Goal: Transaction & Acquisition: Download file/media

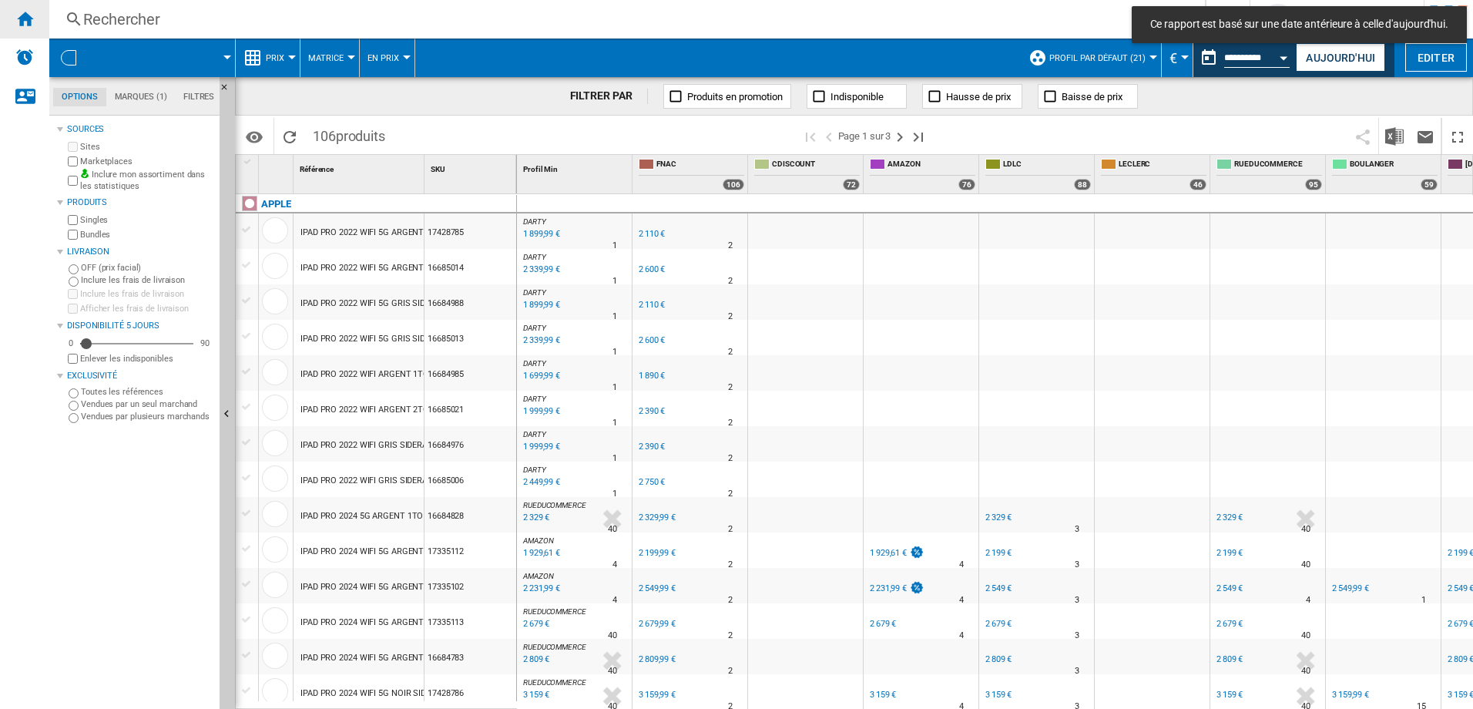
click at [33, 17] on ng-md-icon "Accueil" at bounding box center [24, 18] width 18 height 18
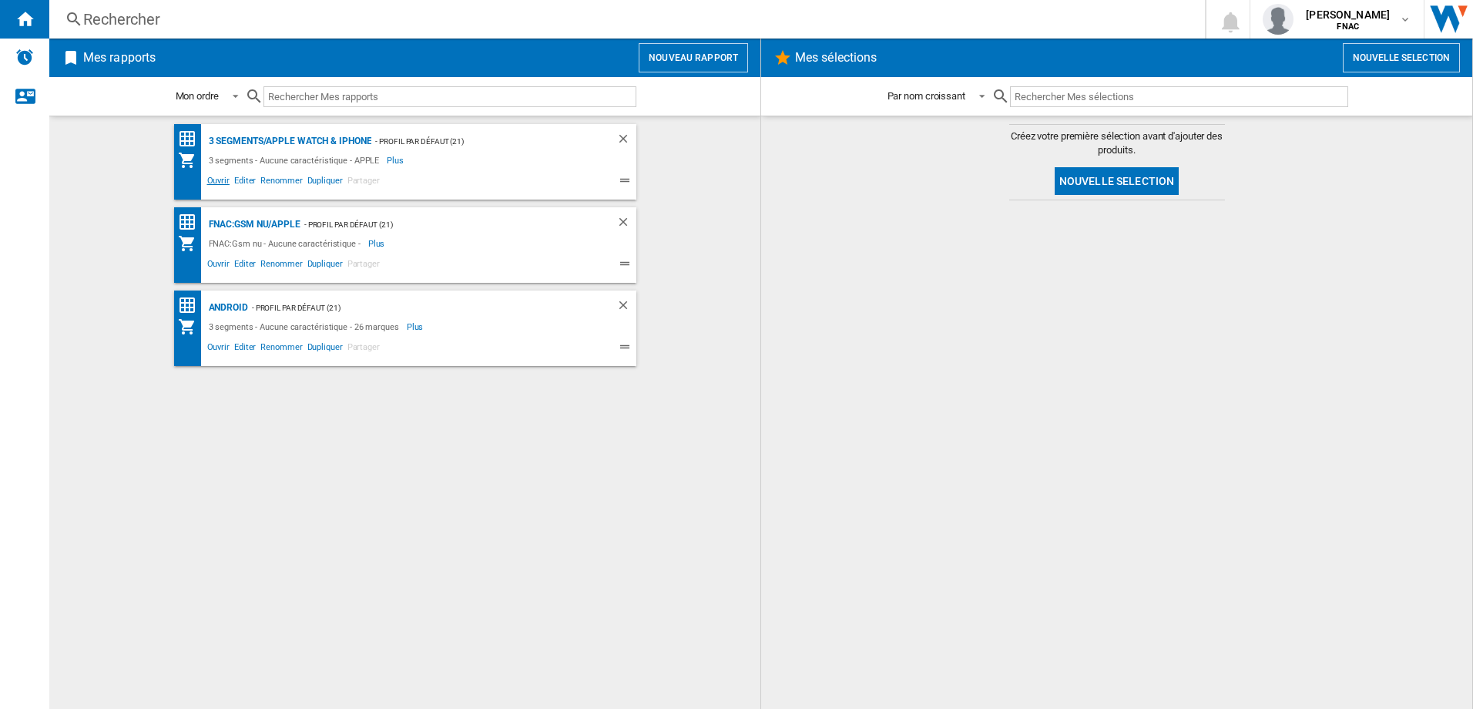
click at [209, 185] on span "Ouvrir" at bounding box center [218, 182] width 27 height 18
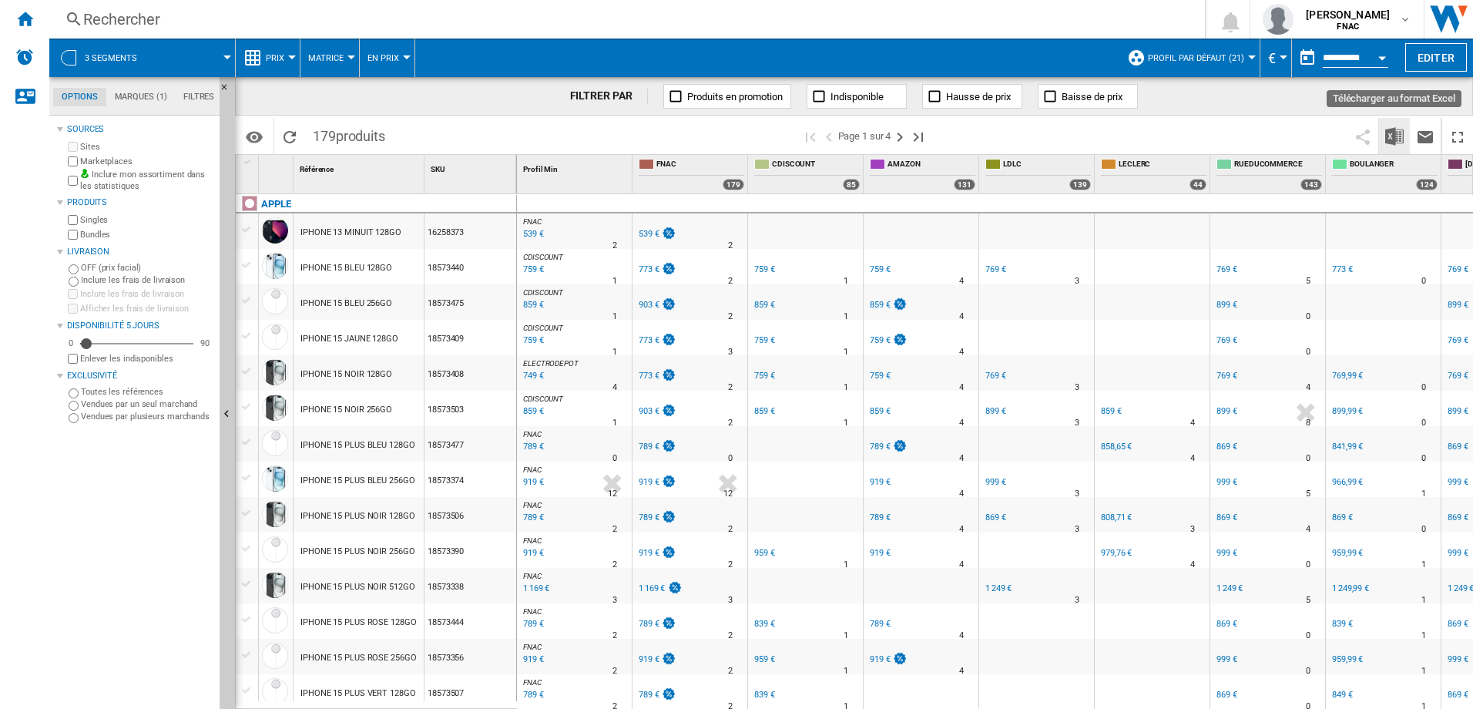
click at [1395, 128] on img "Télécharger au format Excel" at bounding box center [1394, 136] width 18 height 18
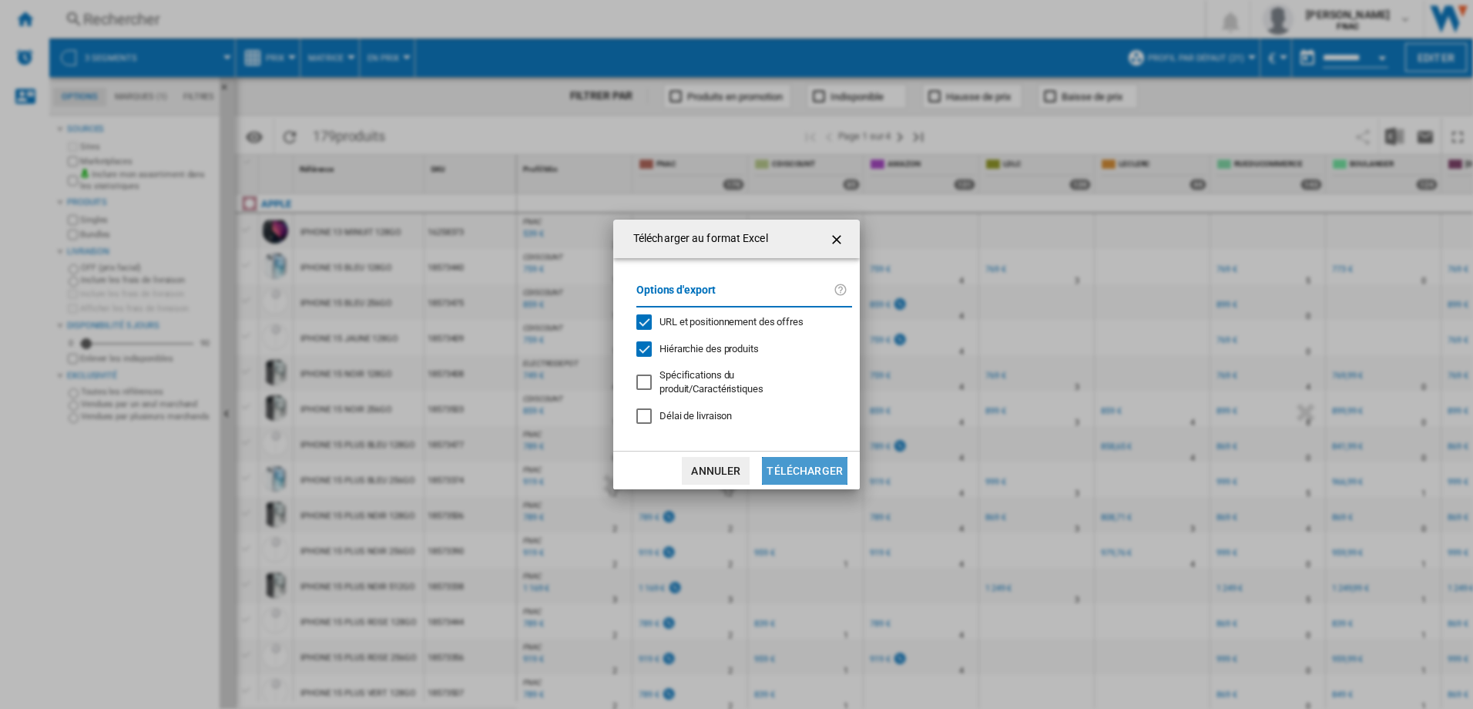
click at [826, 475] on button "Télécharger" at bounding box center [805, 471] width 86 height 28
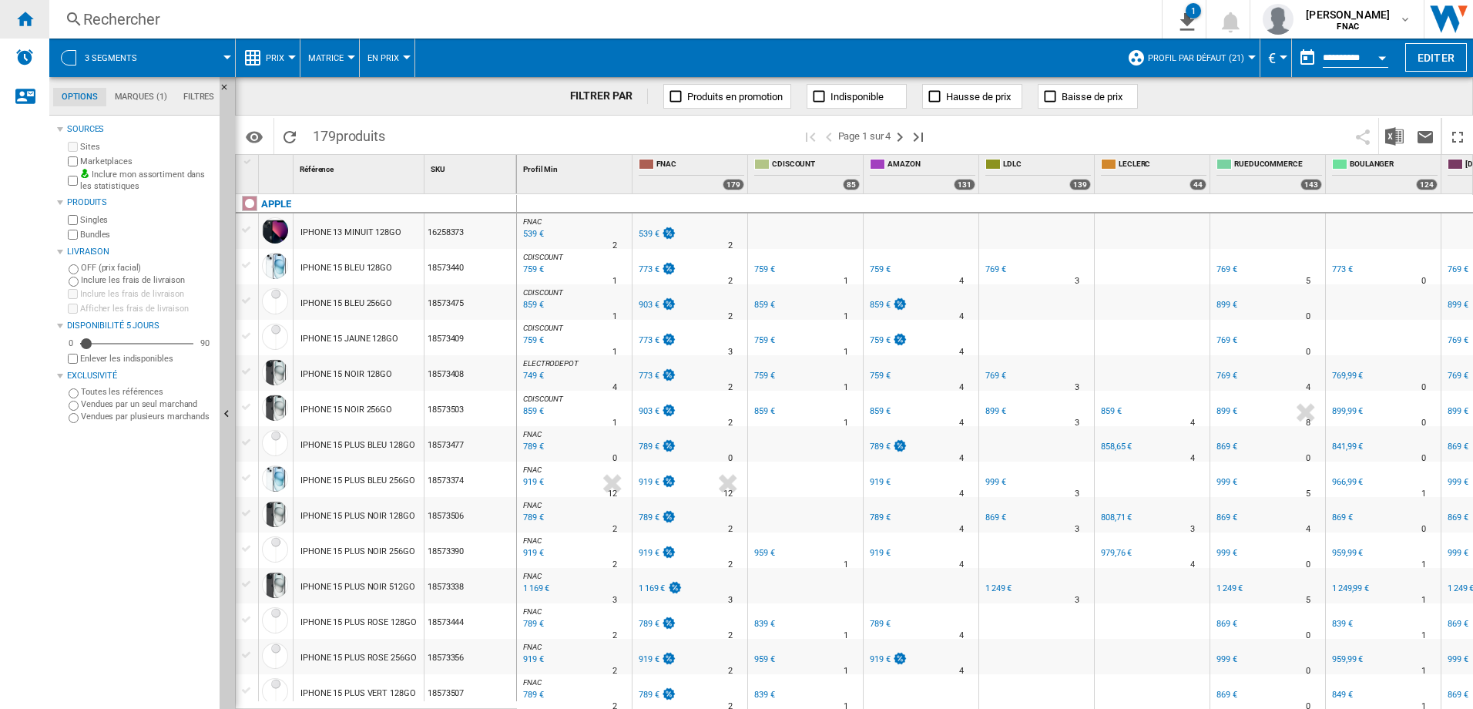
click at [32, 8] on div "Accueil" at bounding box center [24, 19] width 49 height 39
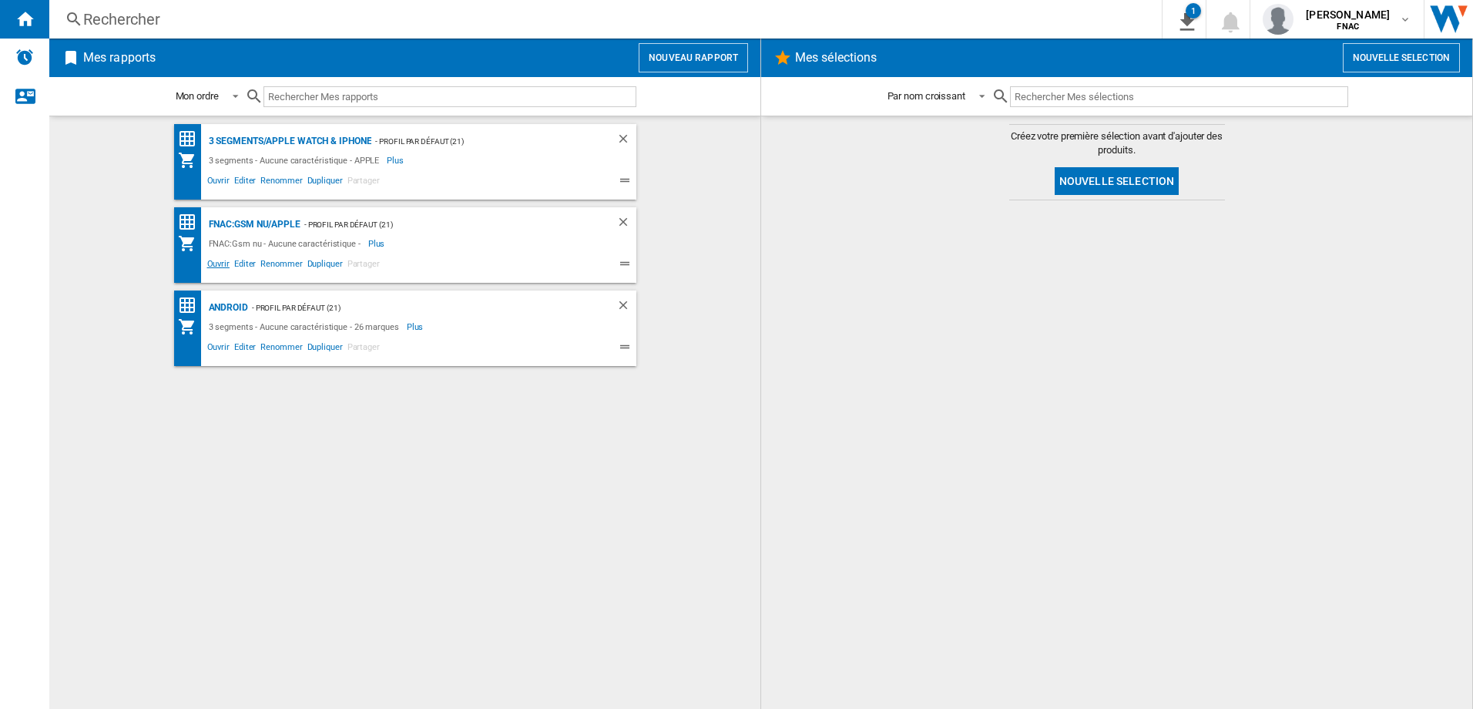
click at [210, 266] on span "Ouvrir" at bounding box center [218, 266] width 27 height 18
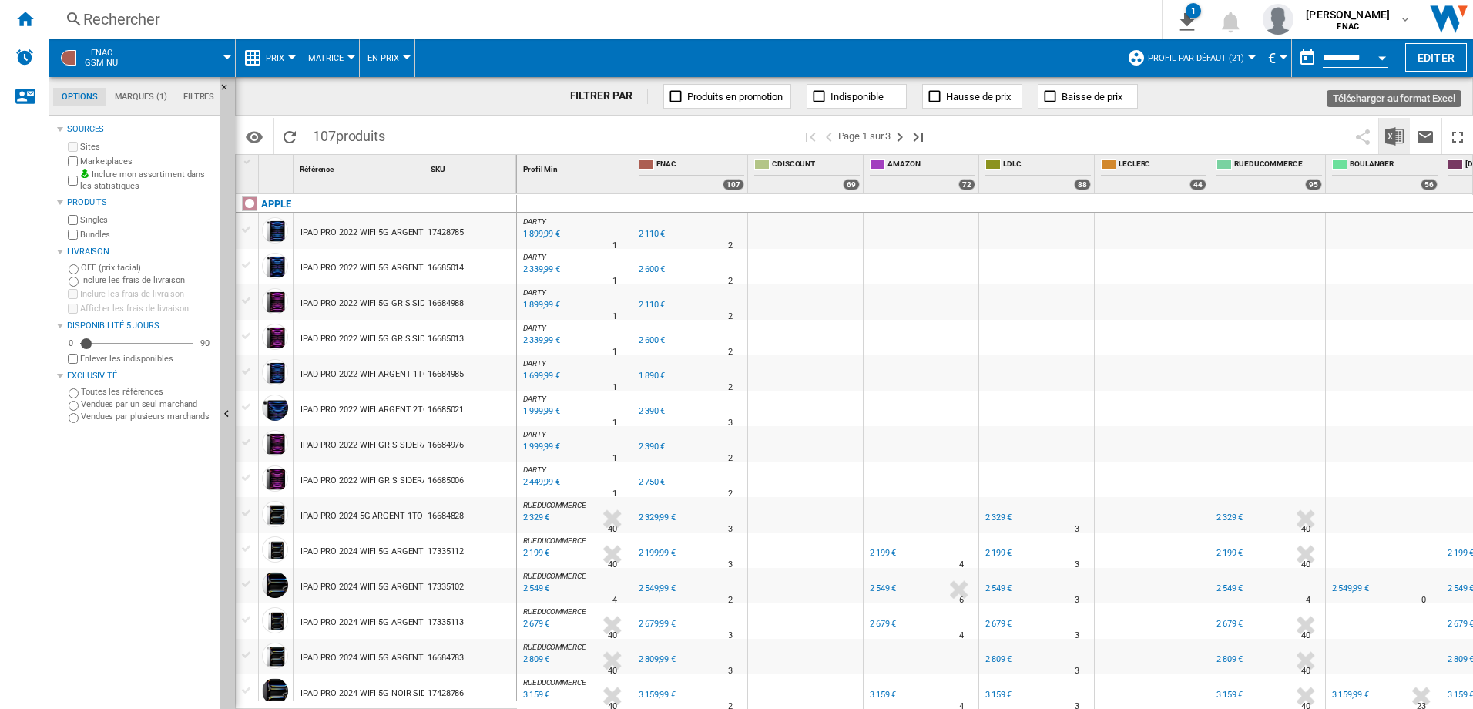
click at [1392, 131] on img "Télécharger au format Excel" at bounding box center [1394, 136] width 18 height 18
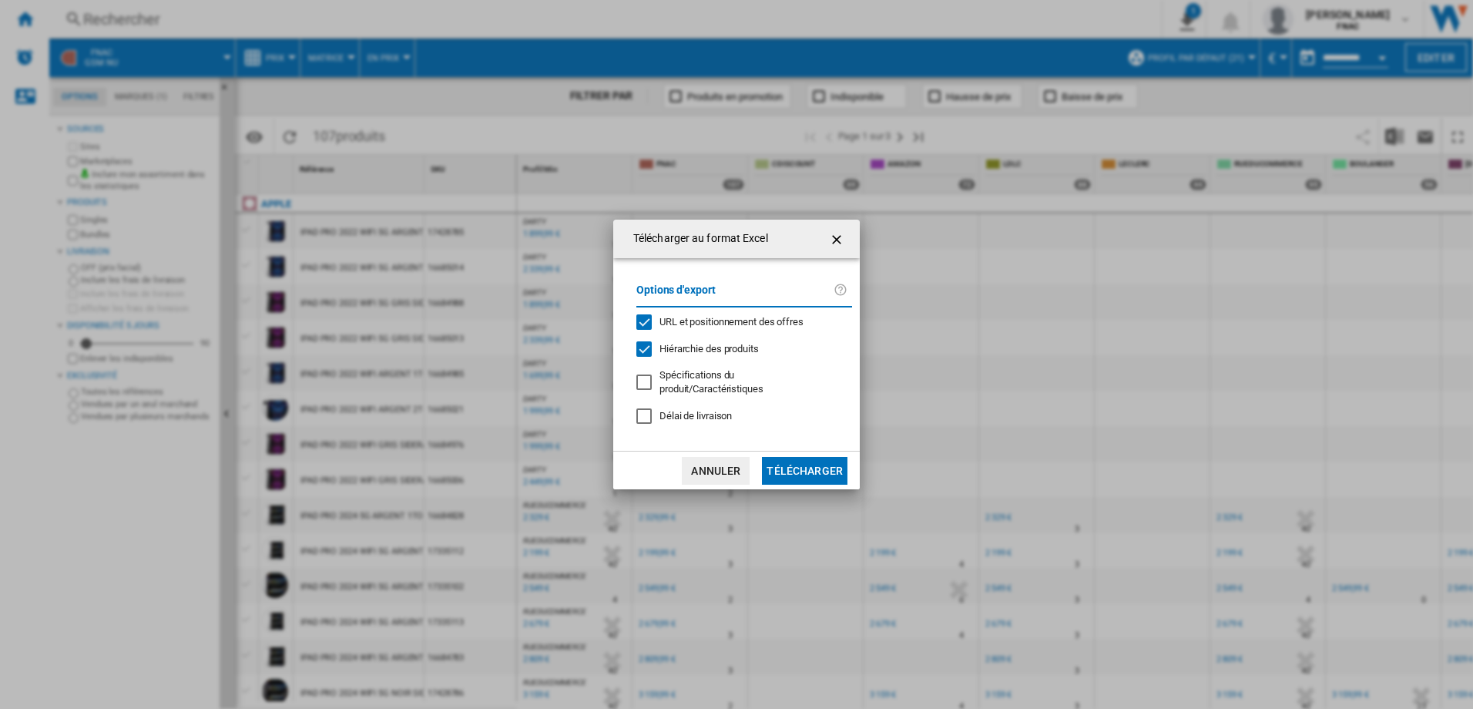
click at [823, 480] on button "Télécharger" at bounding box center [805, 471] width 86 height 28
